Goal: Transaction & Acquisition: Purchase product/service

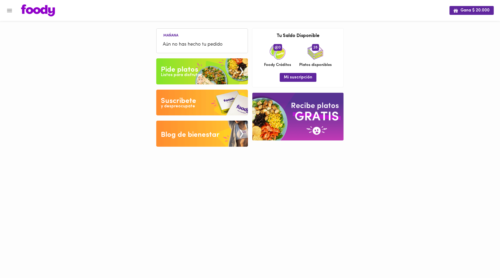
click at [198, 44] on span "Aún no has hecho tu pedido" at bounding box center [202, 44] width 79 height 7
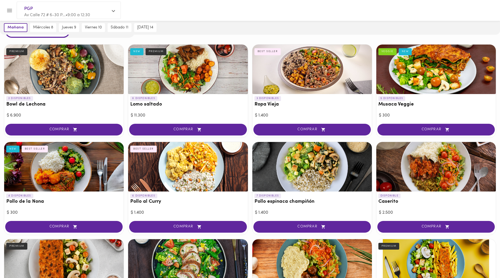
scroll to position [53, 0]
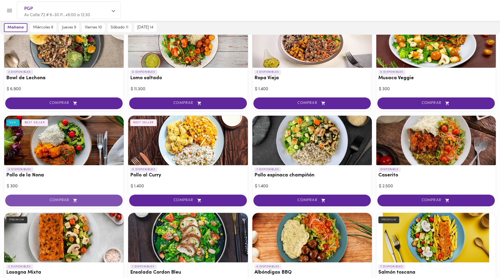
click at [52, 199] on span "COMPRAR" at bounding box center [64, 200] width 105 height 4
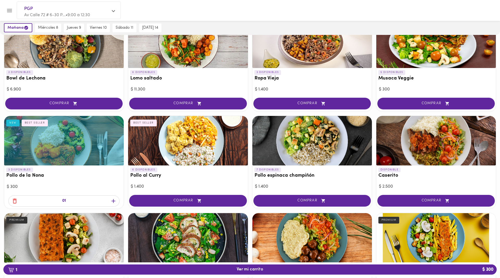
scroll to position [53, 0]
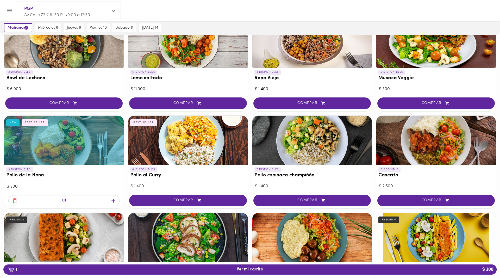
click at [114, 201] on icon "button" at bounding box center [114, 201] width 4 height 4
click at [252, 269] on span "2 Ver mi carrito $ 600" at bounding box center [250, 269] width 27 height 5
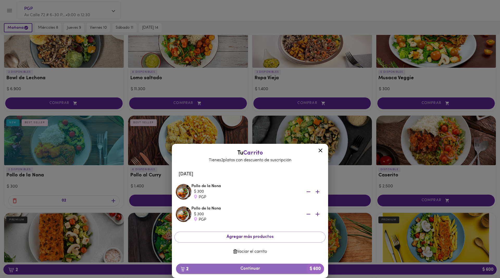
click at [250, 270] on span "2 Continuar $ 600" at bounding box center [250, 268] width 140 height 5
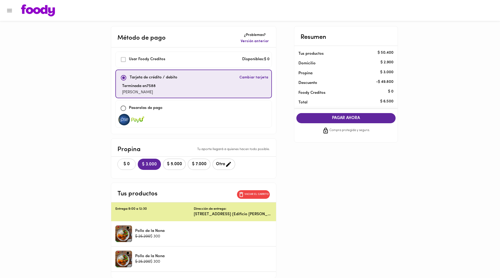
click at [122, 161] on button "$ 0" at bounding box center [127, 164] width 18 height 11
click at [348, 119] on span "PAGAR AHORA" at bounding box center [346, 118] width 89 height 5
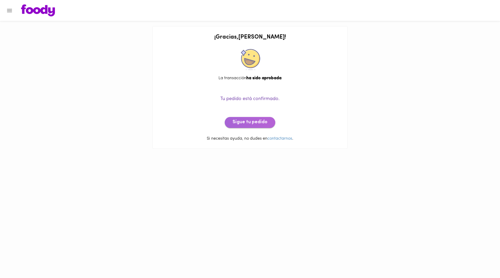
click at [255, 121] on span "Sigue tu pedido" at bounding box center [250, 123] width 35 height 6
